Goal: Check status: Check status

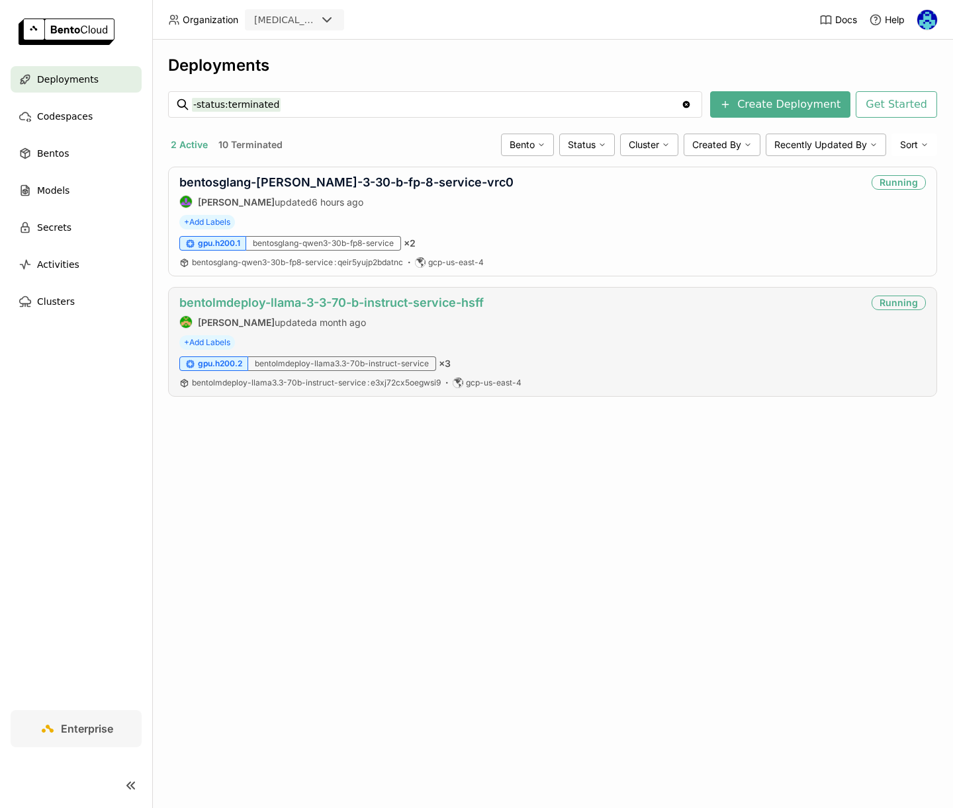
click at [359, 300] on link "bentolmdeploy-llama-3-3-70-b-instruct-service-hsff" at bounding box center [331, 303] width 304 height 14
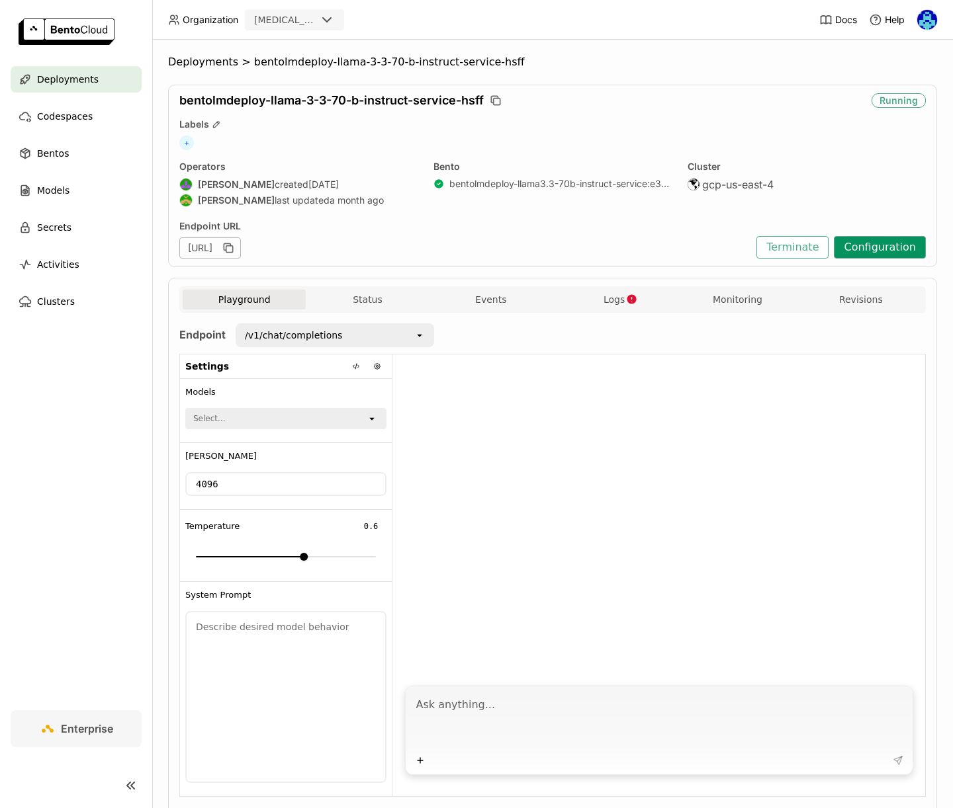
click at [868, 249] on button "Configuration" at bounding box center [880, 247] width 92 height 22
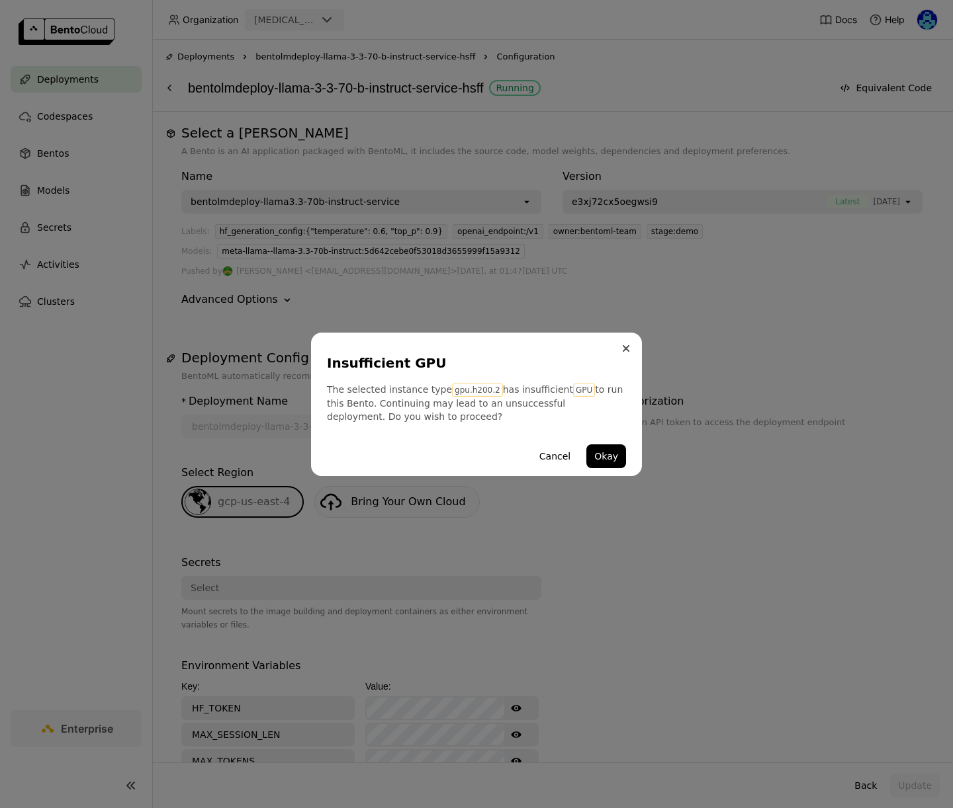
click at [626, 353] on button "Close" at bounding box center [626, 349] width 16 height 16
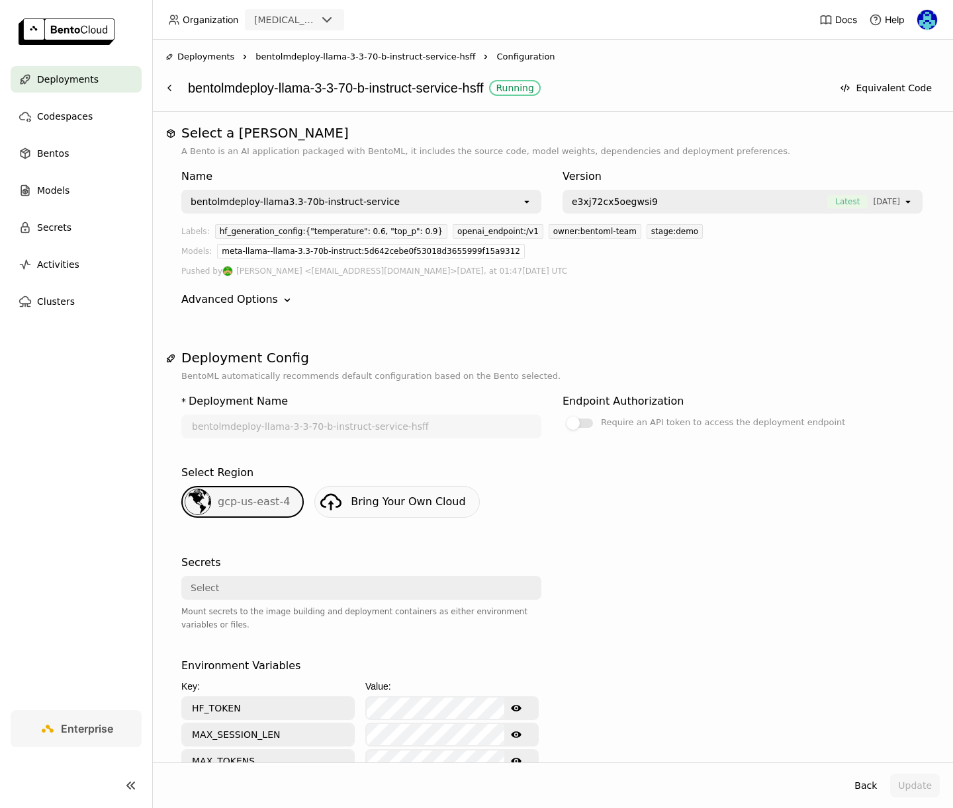
click at [198, 60] on span "Deployments" at bounding box center [205, 56] width 57 height 13
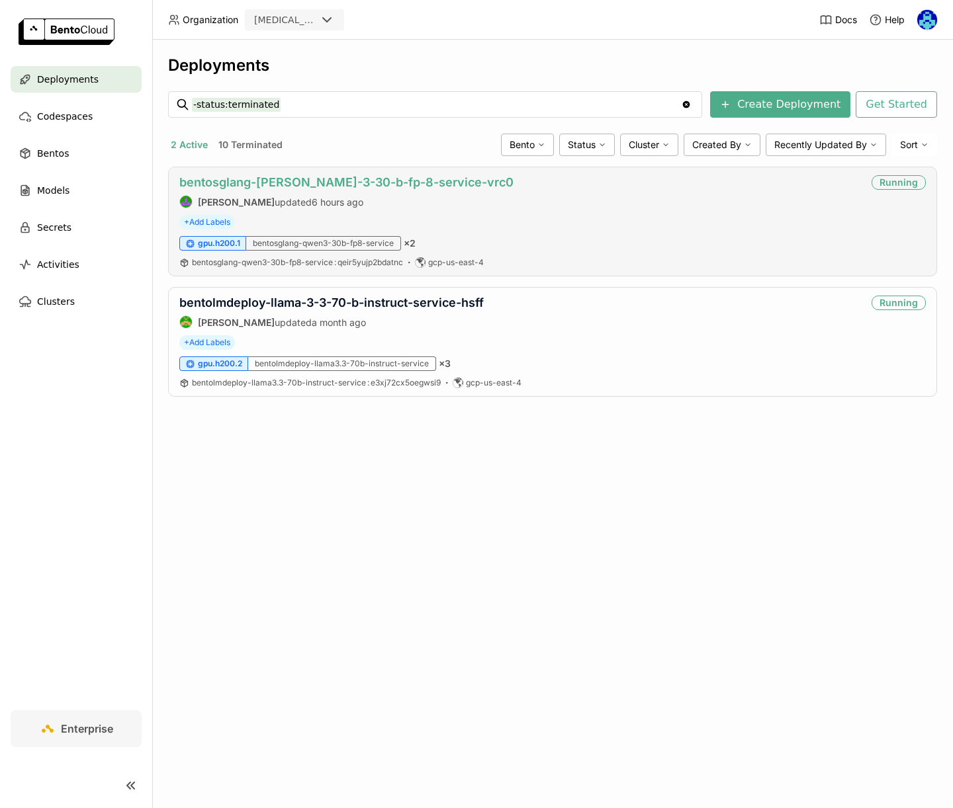
click at [351, 176] on link "bentosglang-[PERSON_NAME]-3-30-b-fp-8-service-vrc0" at bounding box center [346, 182] width 334 height 14
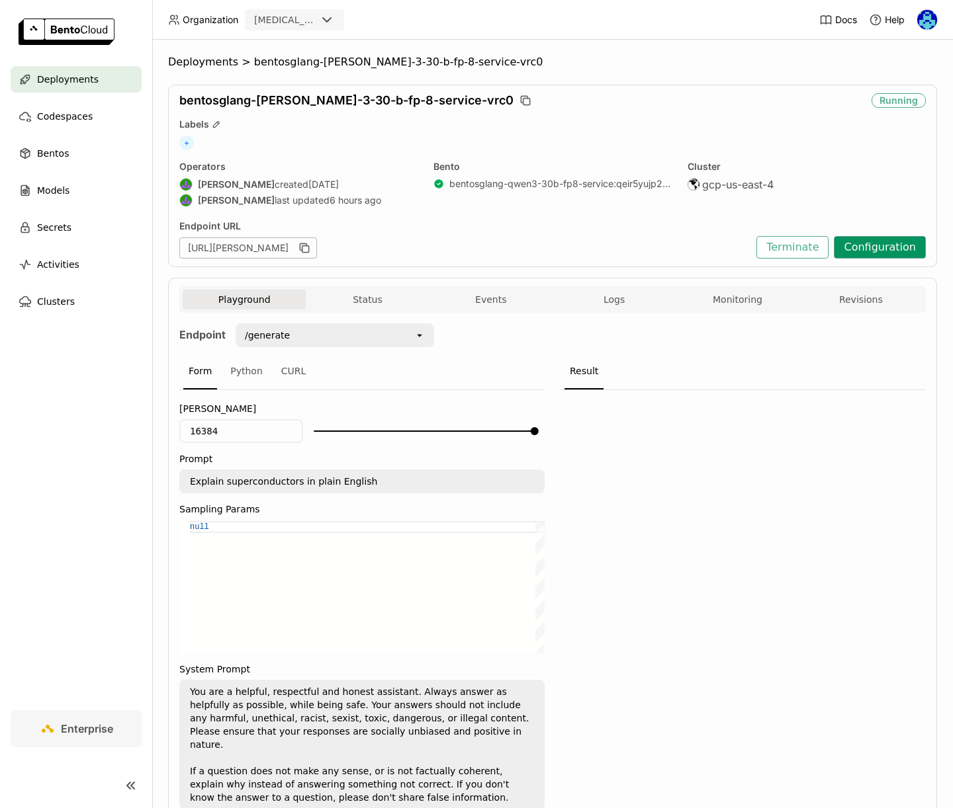
click at [876, 249] on button "Configuration" at bounding box center [880, 247] width 92 height 22
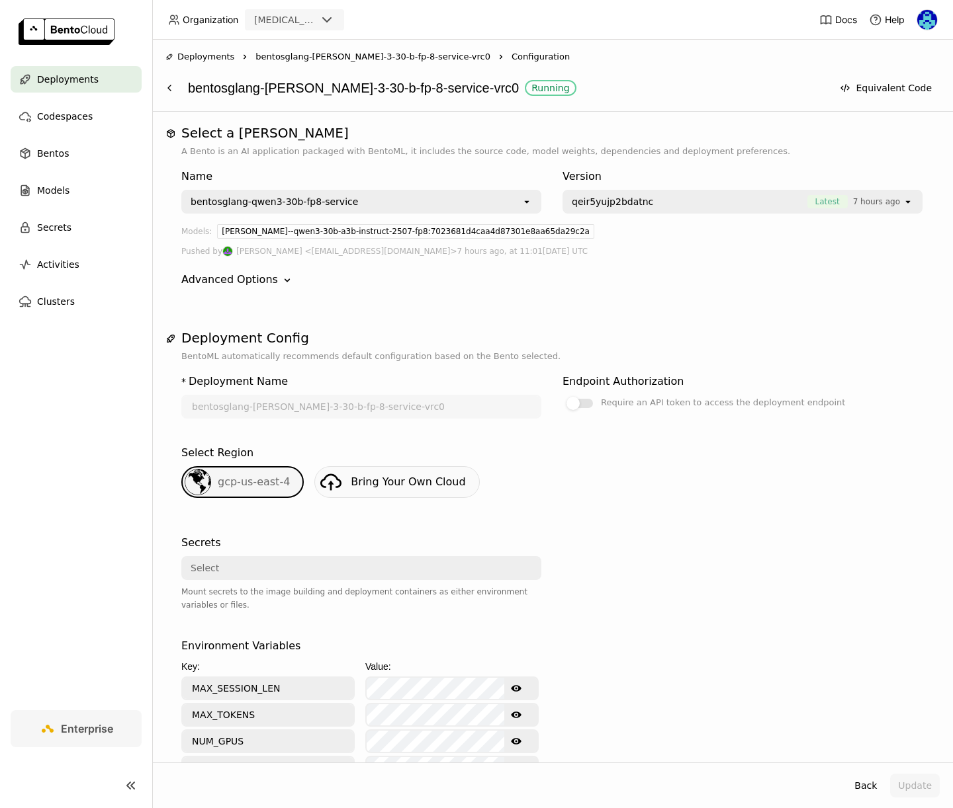
click at [186, 57] on span "Deployments" at bounding box center [205, 56] width 57 height 13
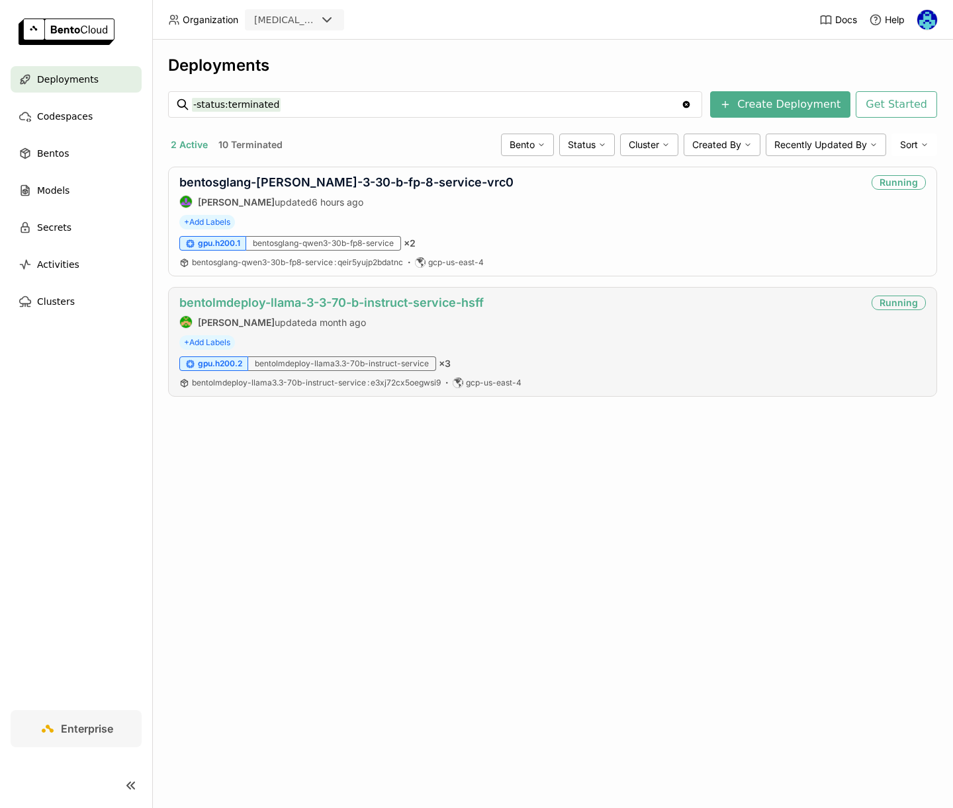
click at [388, 298] on link "bentolmdeploy-llama-3-3-70-b-instruct-service-hsff" at bounding box center [331, 303] width 304 height 14
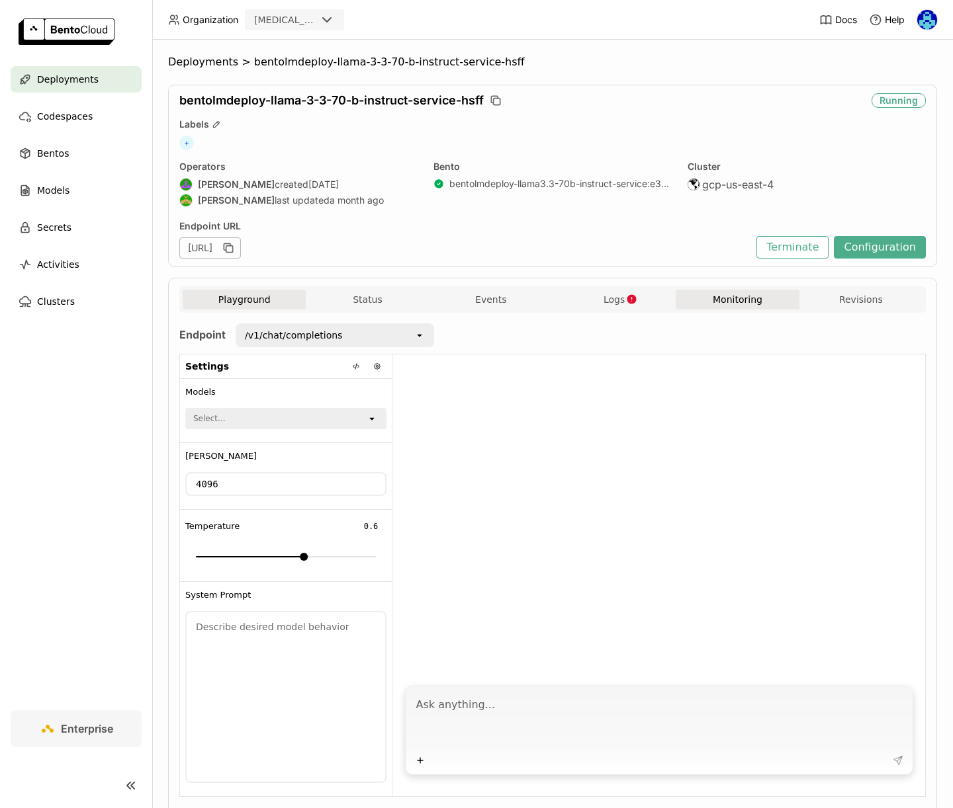
click at [750, 299] on button "Monitoring" at bounding box center [736, 300] width 123 height 20
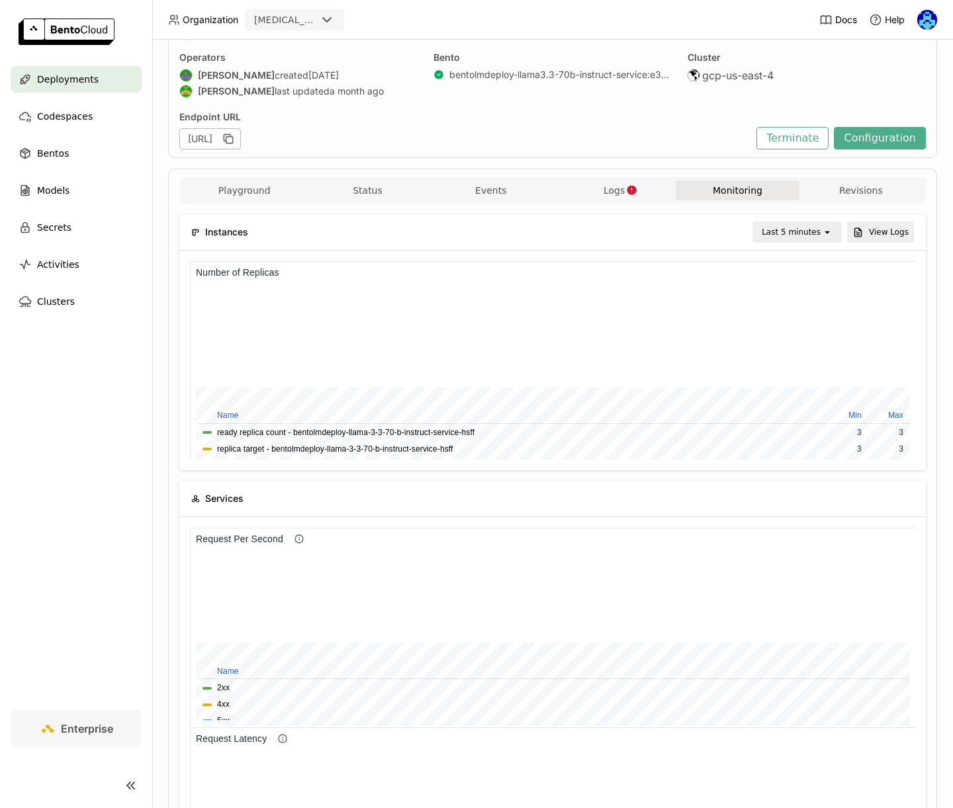
click at [806, 226] on div "Last 5 minutes" at bounding box center [790, 232] width 59 height 13
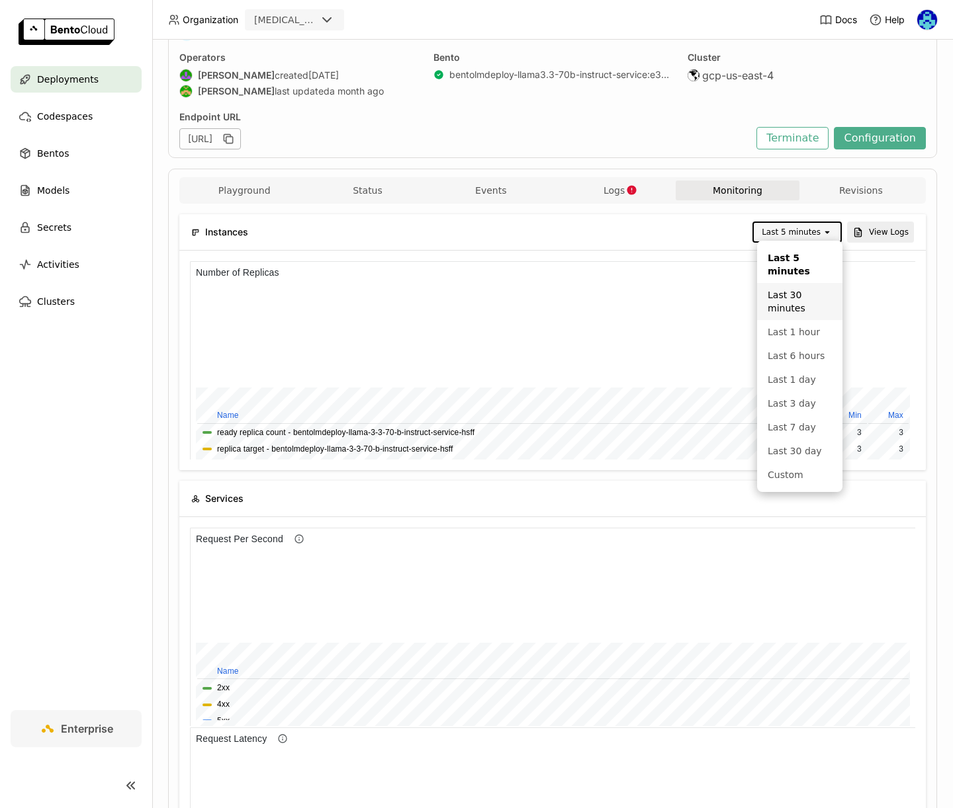
click at [798, 302] on div "Last 30 minutes" at bounding box center [799, 301] width 64 height 26
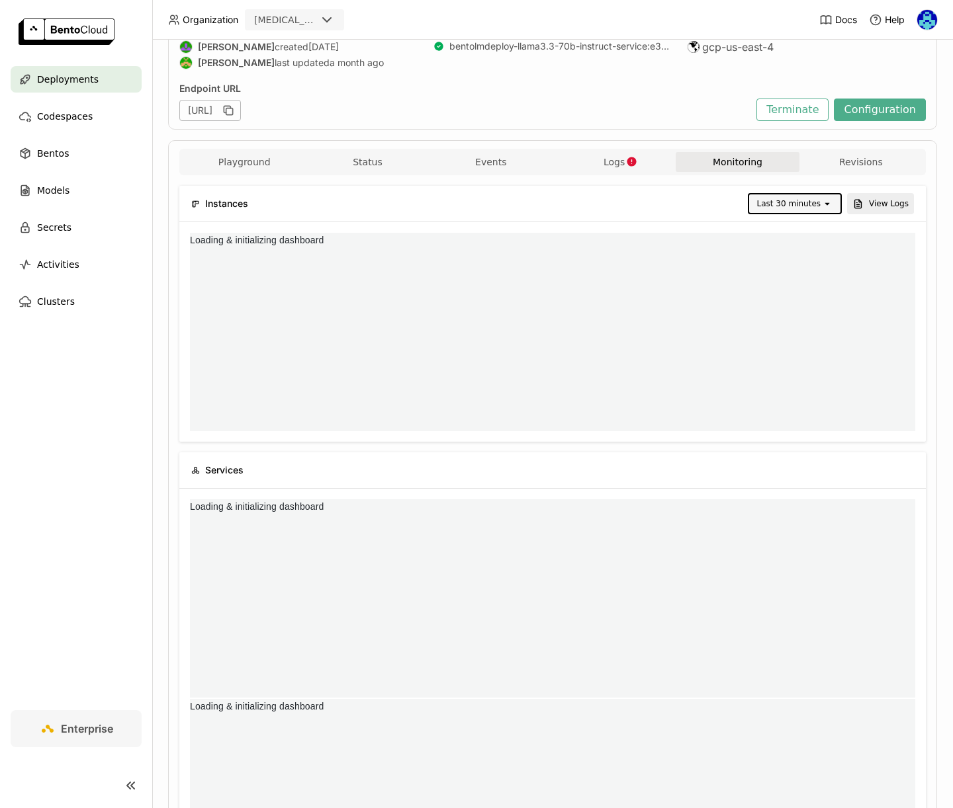
click at [810, 202] on div "Last 30 minutes" at bounding box center [789, 203] width 64 height 13
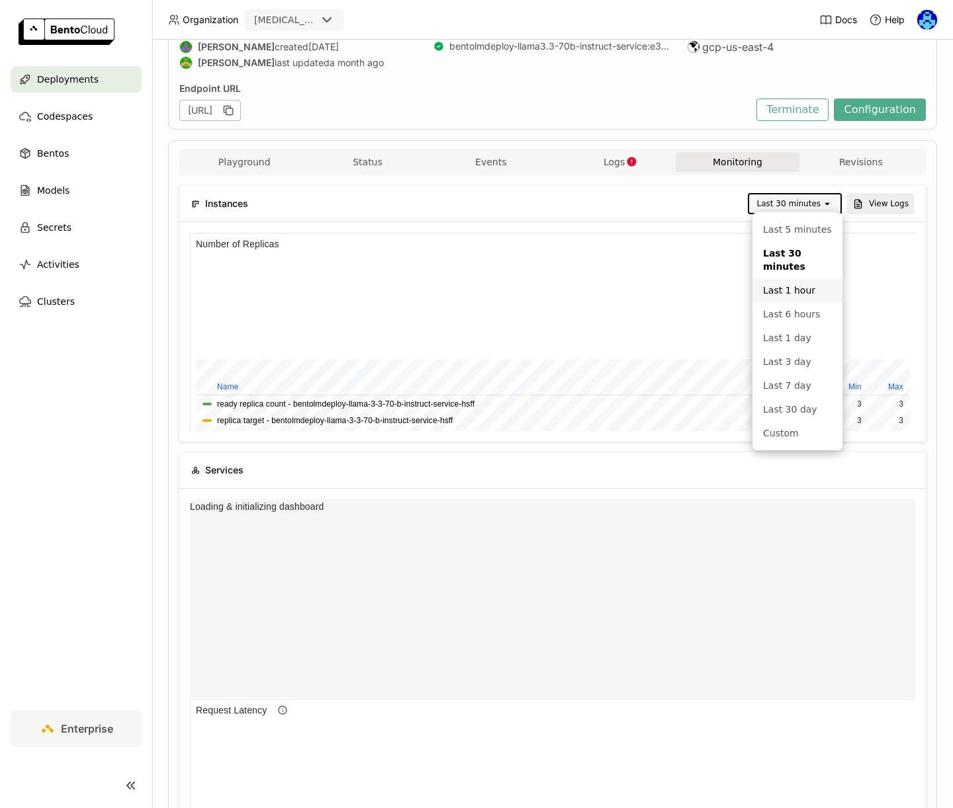
click at [802, 286] on div "Last 1 hour" at bounding box center [797, 290] width 69 height 13
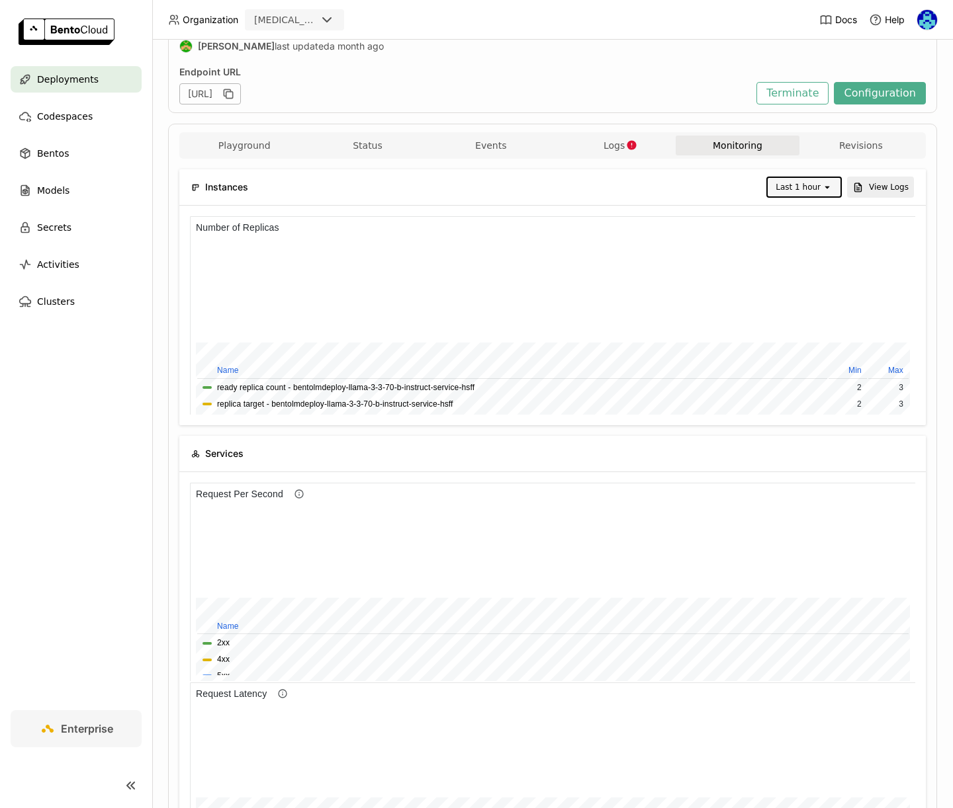
click at [799, 183] on div "Last 1 hour" at bounding box center [797, 187] width 45 height 13
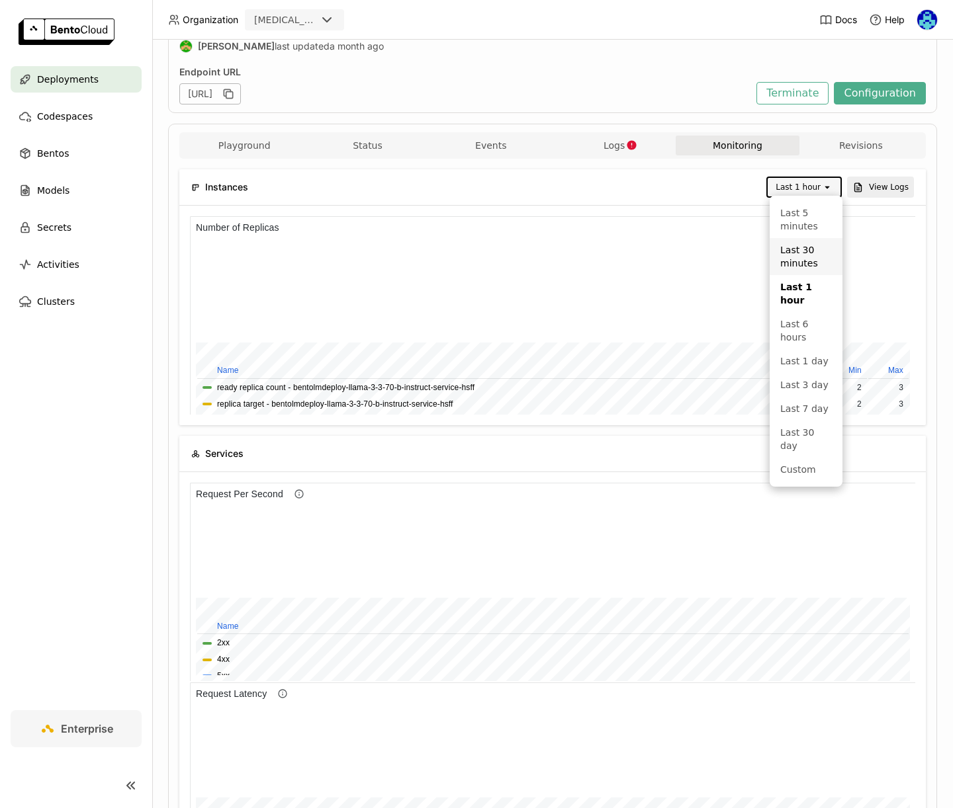
click at [808, 245] on div "Last 30 minutes" at bounding box center [806, 256] width 52 height 26
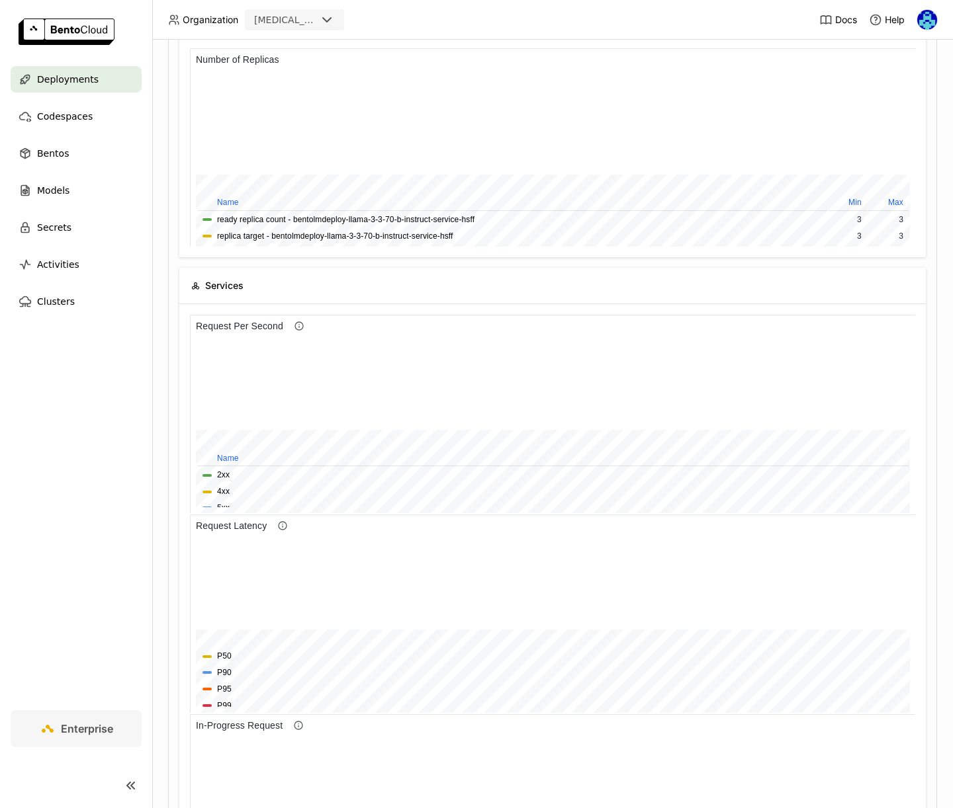
scroll to position [247, 0]
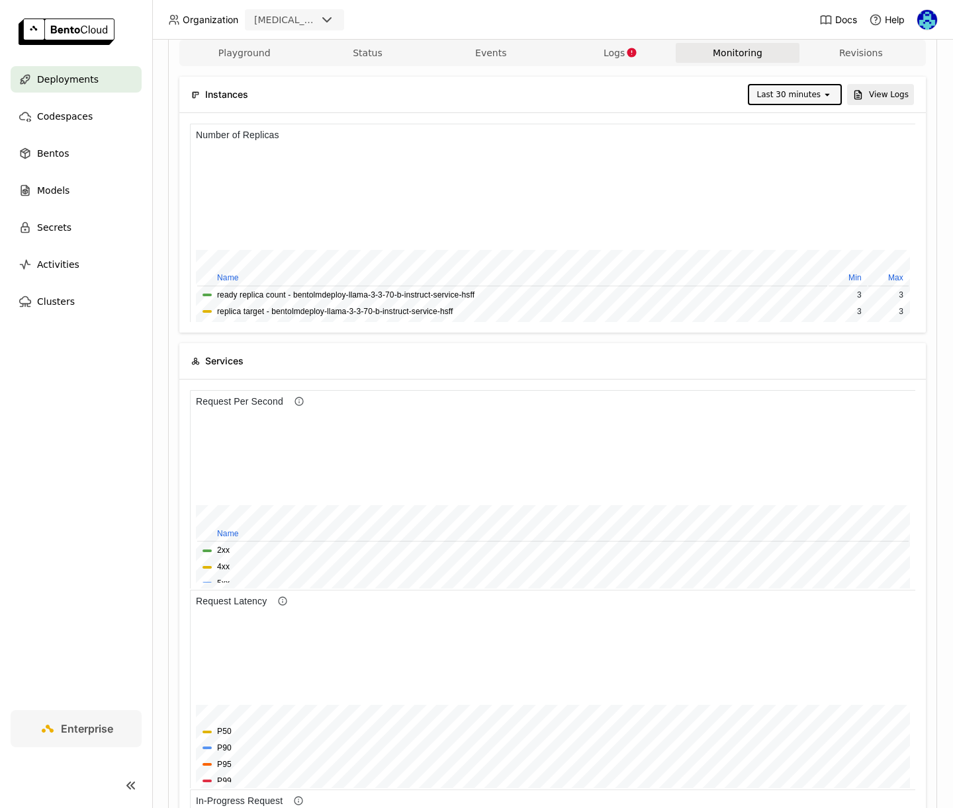
click at [797, 88] on div "Last 30 minutes" at bounding box center [789, 94] width 64 height 13
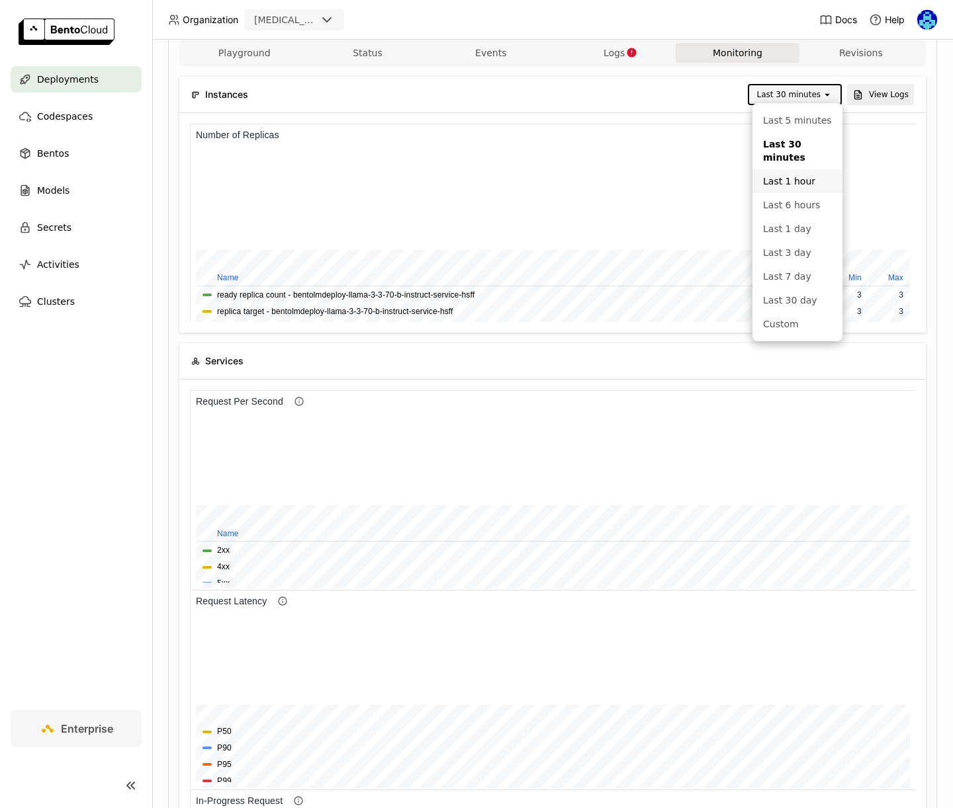
click at [802, 185] on div "Last 1 hour" at bounding box center [797, 181] width 69 height 13
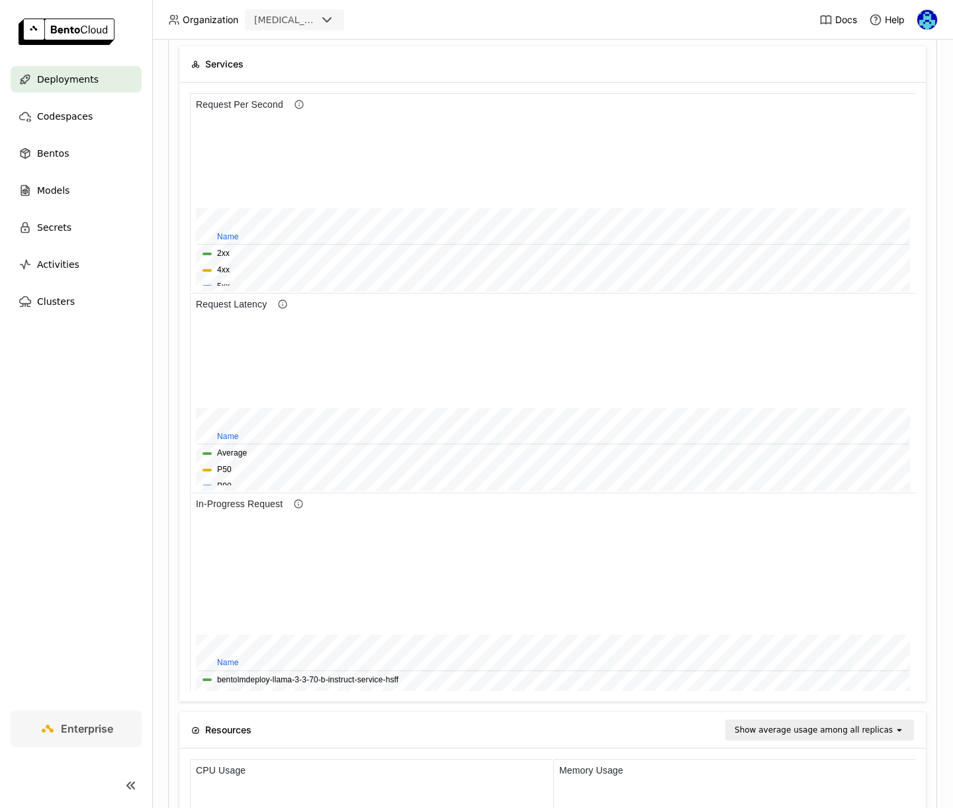
scroll to position [0, 0]
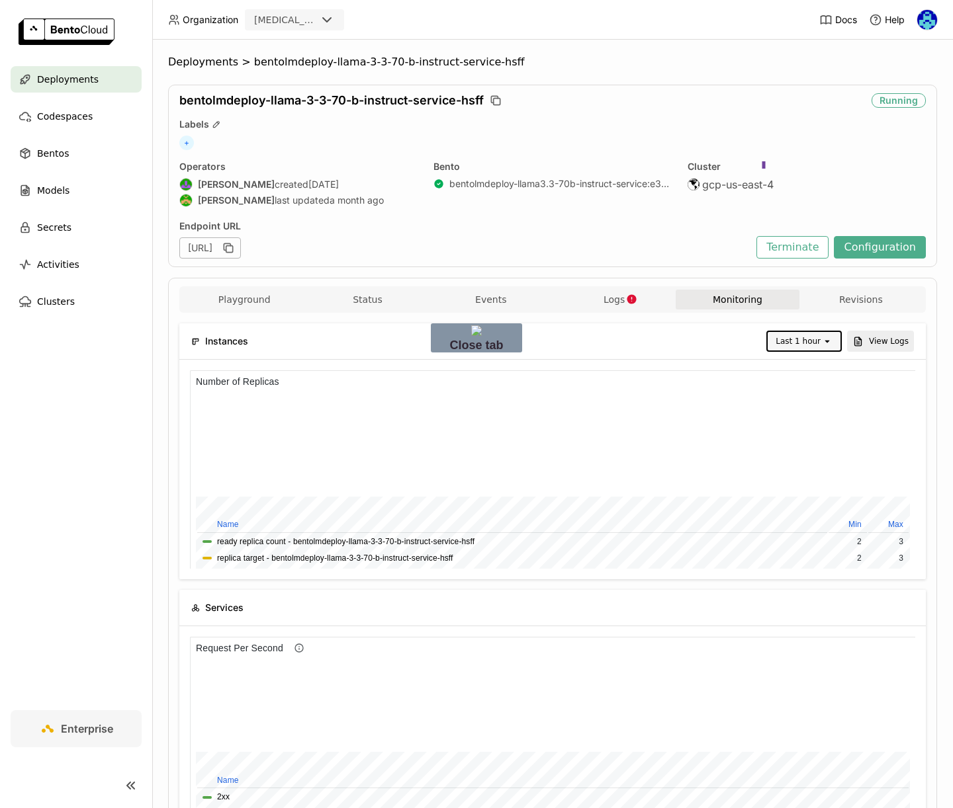
drag, startPoint x: 763, startPoint y: 156, endPoint x: 763, endPoint y: 371, distance: 215.0
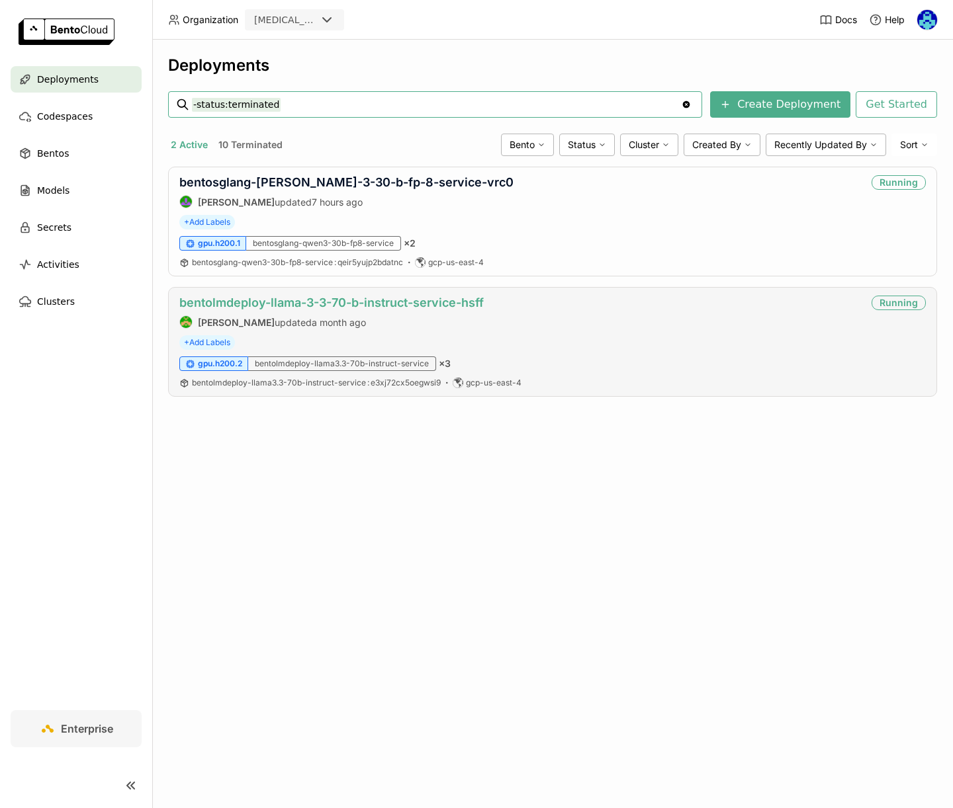
click at [379, 296] on link "bentolmdeploy-llama-3-3-70-b-instruct-service-hsff" at bounding box center [331, 303] width 304 height 14
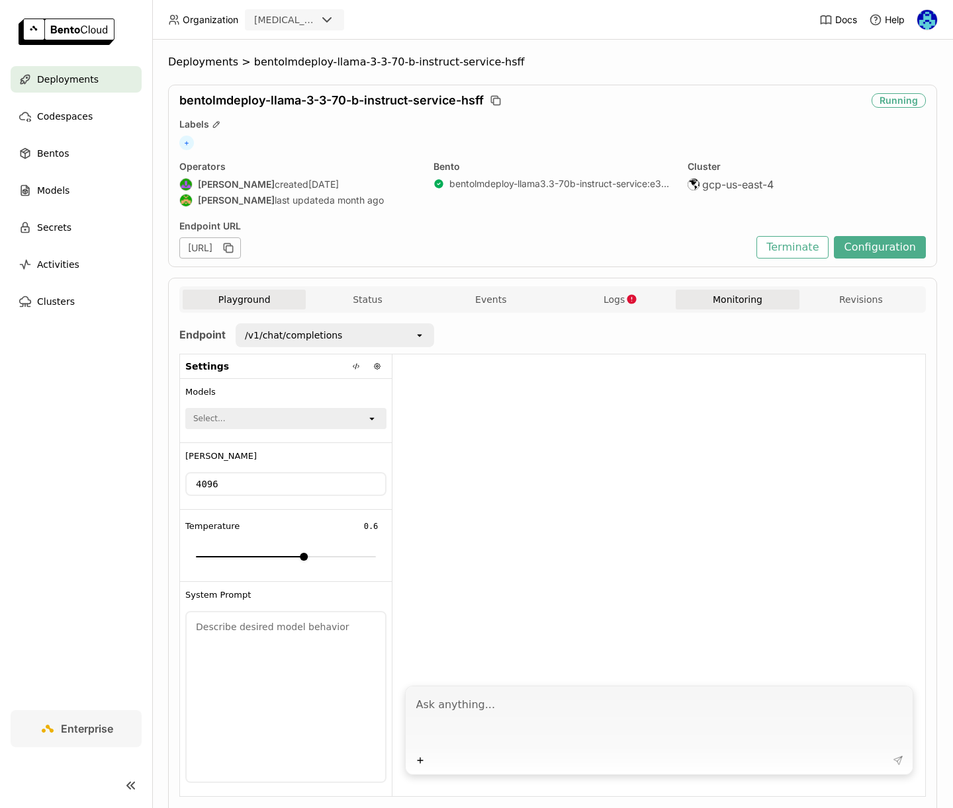
click at [680, 296] on button "Monitoring" at bounding box center [736, 300] width 123 height 20
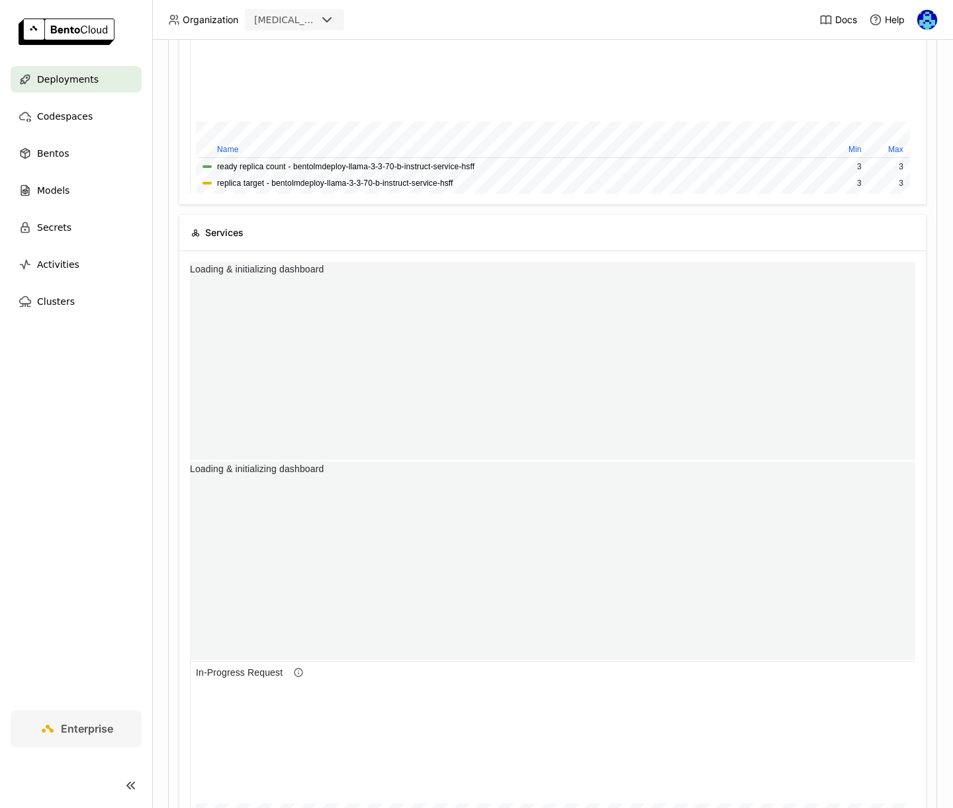
scroll to position [198, 241]
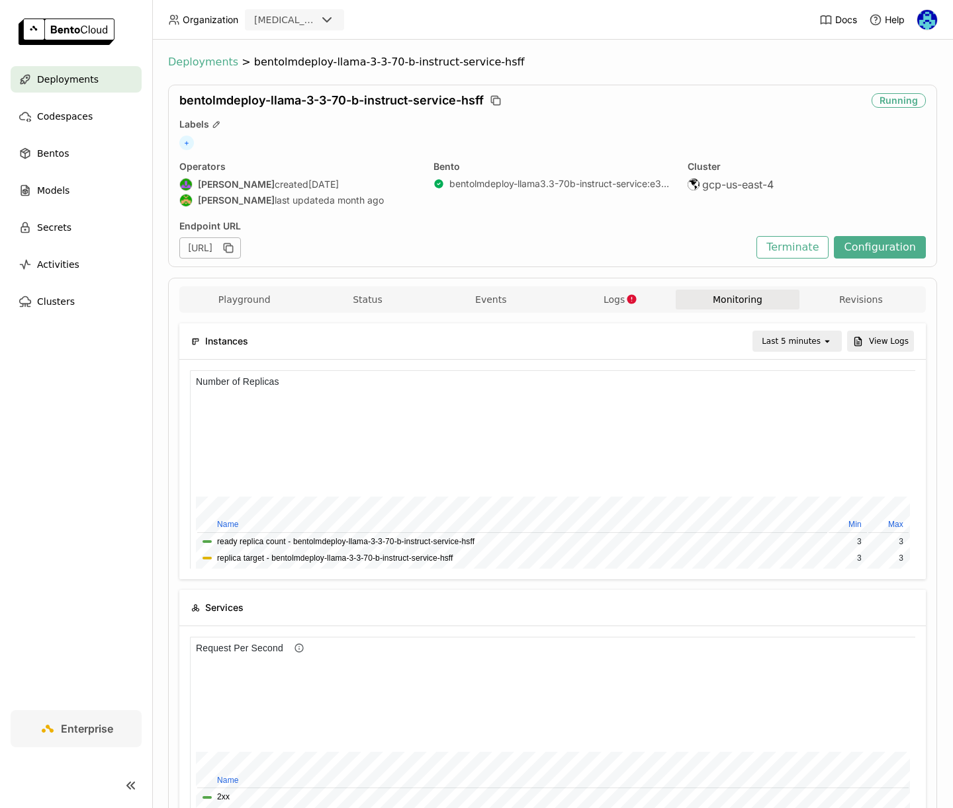
click at [211, 58] on span "Deployments" at bounding box center [203, 62] width 70 height 13
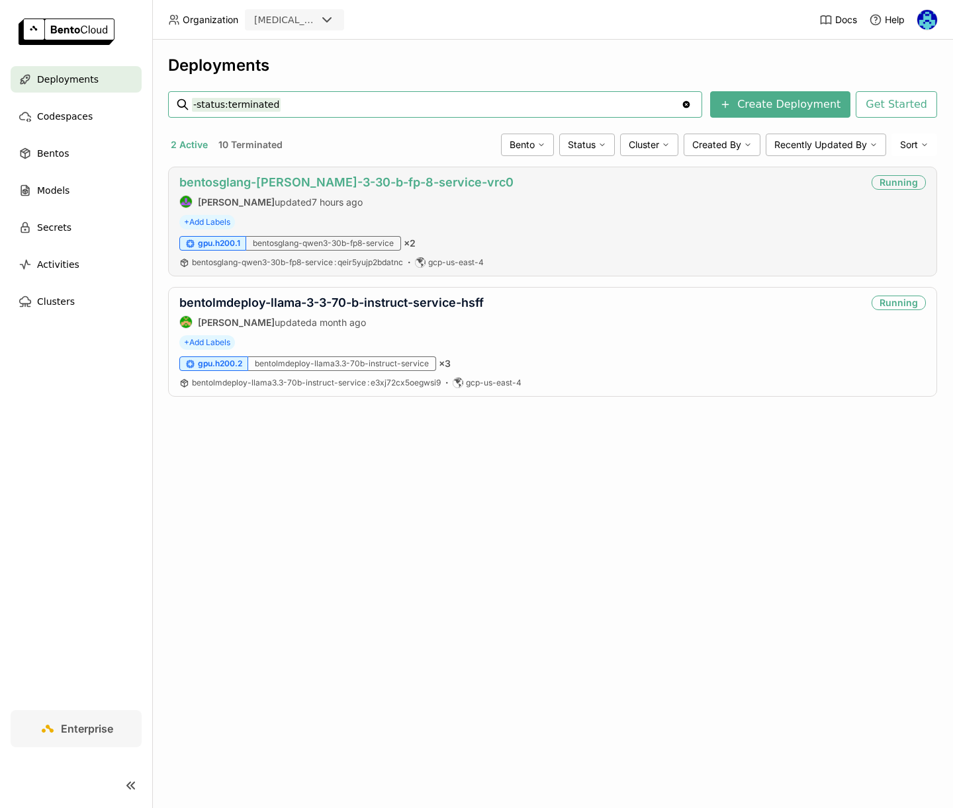
click at [362, 181] on link "bentosglang-qwen-3-30-b-fp-8-service-vrc0" at bounding box center [346, 182] width 334 height 14
